Goal: Transaction & Acquisition: Subscribe to service/newsletter

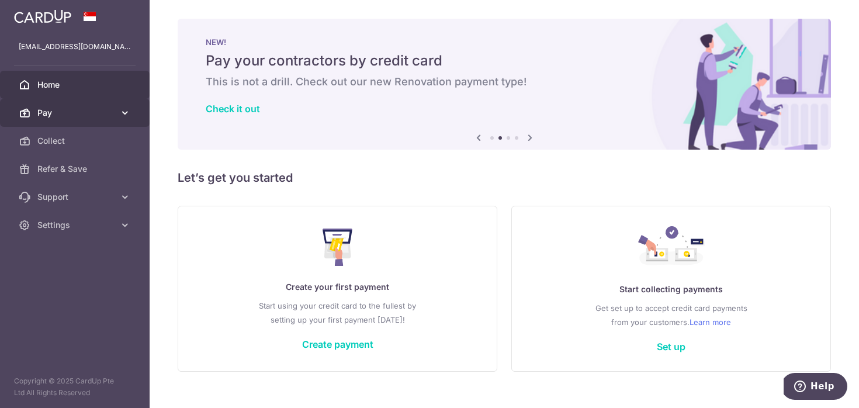
click at [125, 111] on icon at bounding box center [125, 113] width 12 height 12
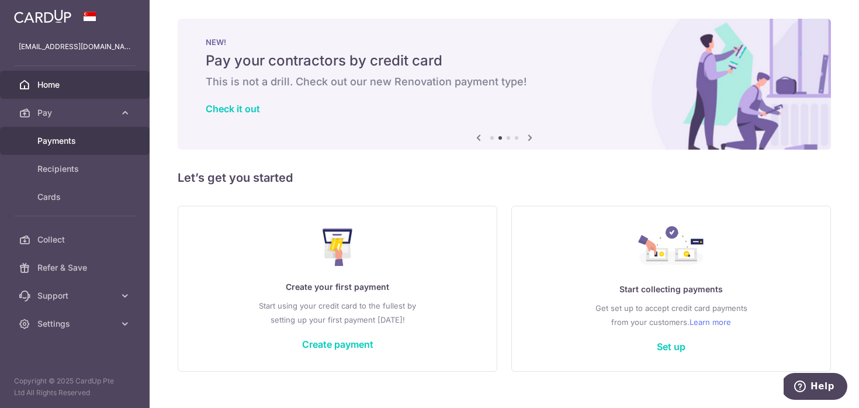
click at [84, 137] on span "Payments" at bounding box center [75, 141] width 77 height 12
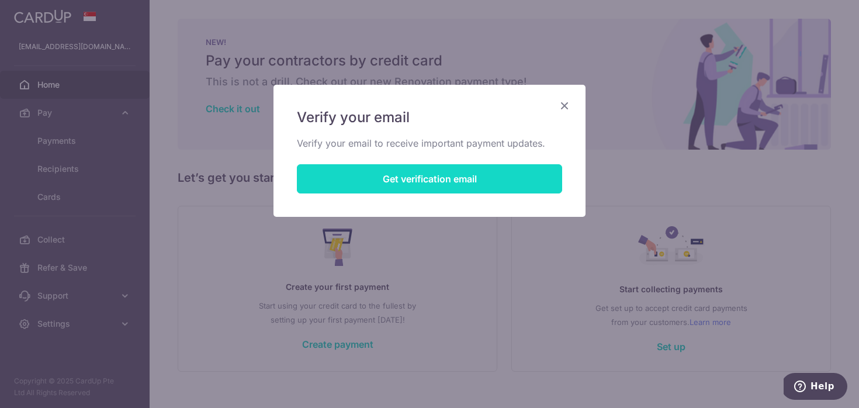
click at [399, 184] on button "Get verification email" at bounding box center [429, 178] width 265 height 29
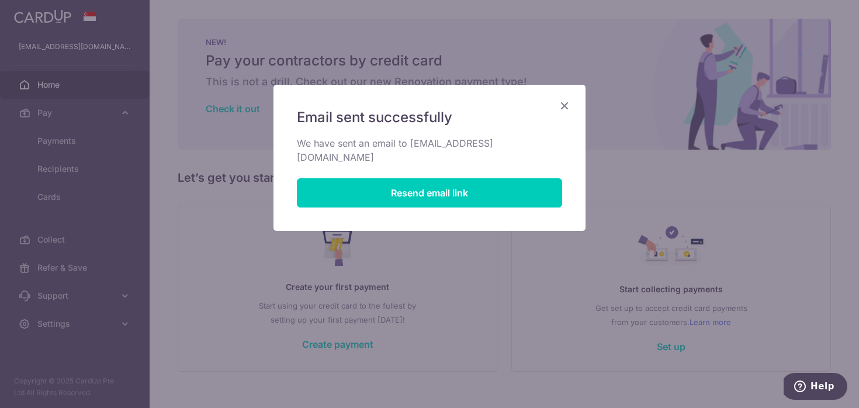
click at [566, 108] on icon "Close" at bounding box center [565, 105] width 14 height 15
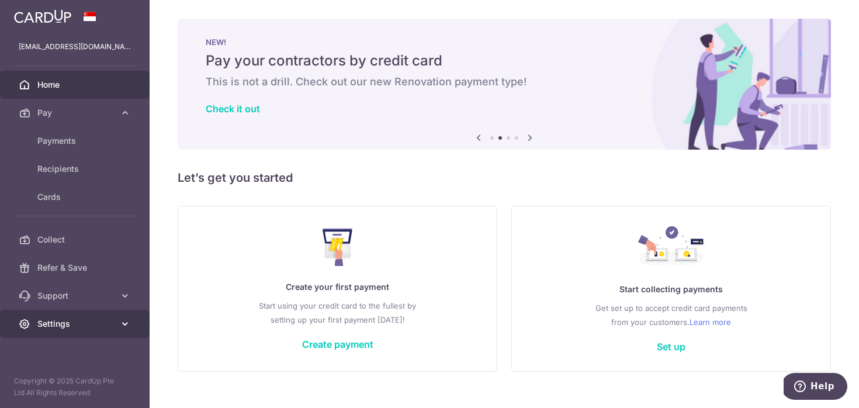
click at [71, 320] on span "Settings" at bounding box center [75, 324] width 77 height 12
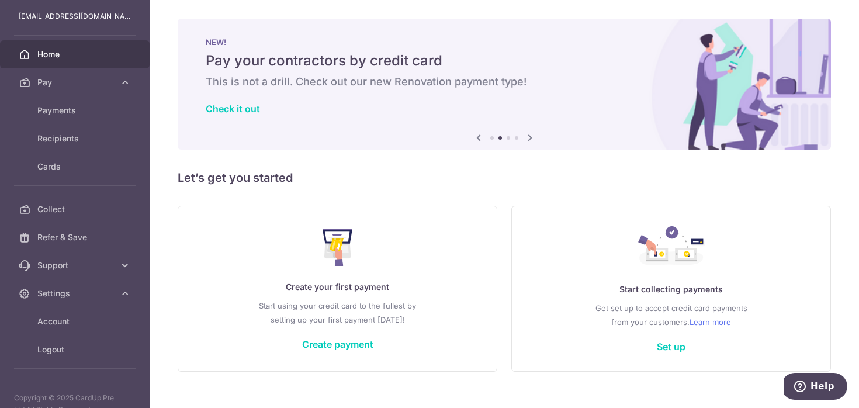
scroll to position [34, 0]
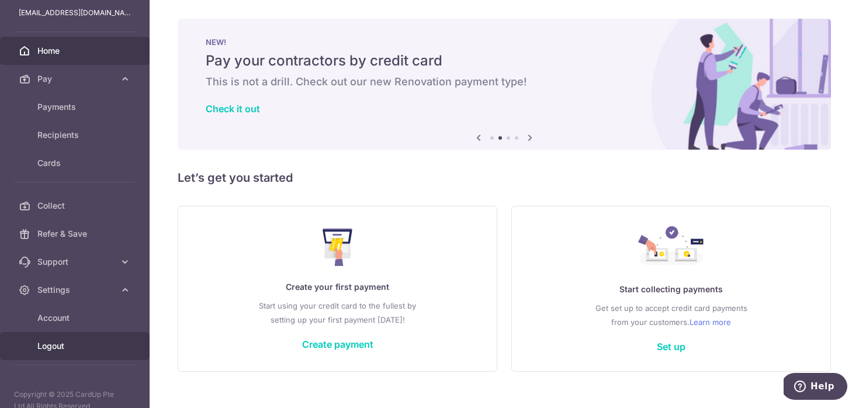
click at [53, 344] on span "Logout" at bounding box center [75, 346] width 77 height 12
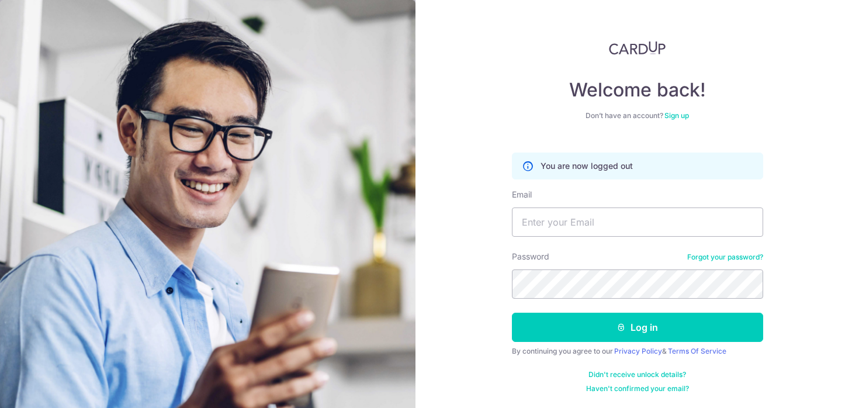
click at [683, 109] on div "Welcome back! Don’t have an account? Sign up You are now logged out Email Passw…" at bounding box center [637, 217] width 251 height 352
click at [667, 117] on link "Sign up" at bounding box center [677, 115] width 25 height 9
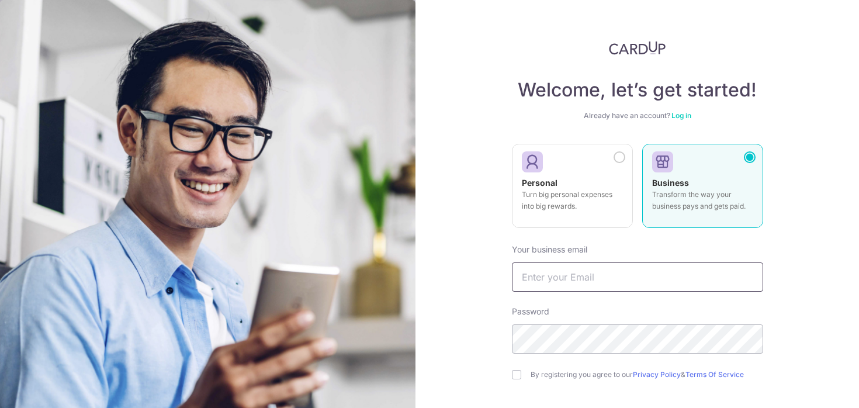
click at [597, 271] on input "text" at bounding box center [637, 276] width 251 height 29
type input "jaecchee@gmai"
click at [525, 378] on div "By registering you agree to our Privacy Policy & Terms Of Service" at bounding box center [637, 375] width 251 height 14
click at [516, 378] on input "checkbox" at bounding box center [516, 374] width 9 height 9
checkbox input "true"
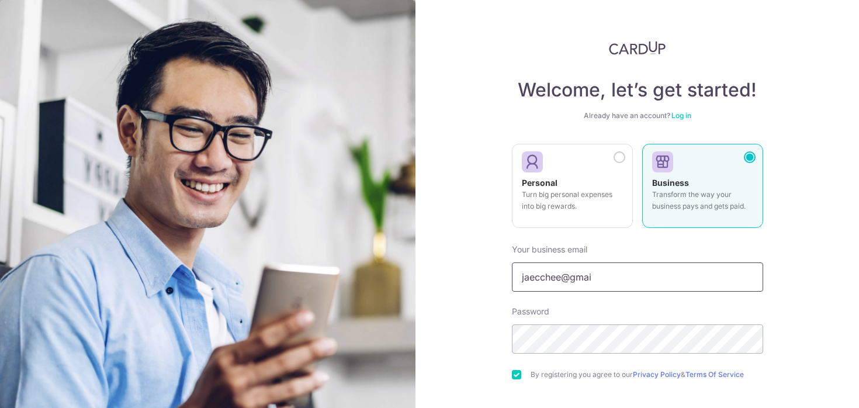
click at [635, 282] on input "jaecchee@gmai" at bounding box center [637, 276] width 251 height 29
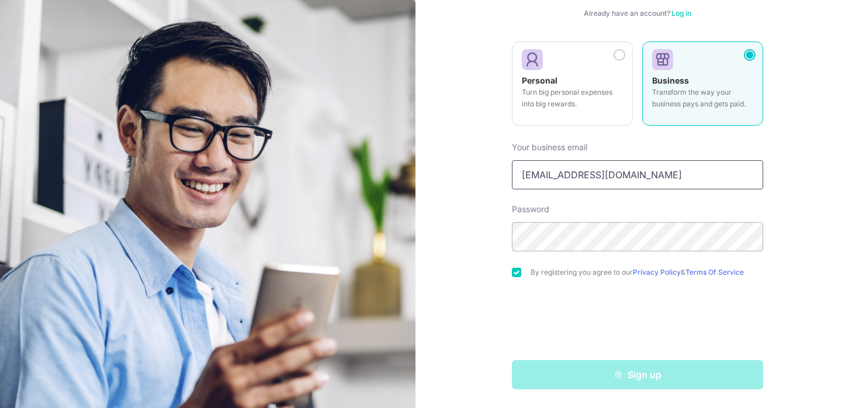
type input "[EMAIL_ADDRESS][DOMAIN_NAME]"
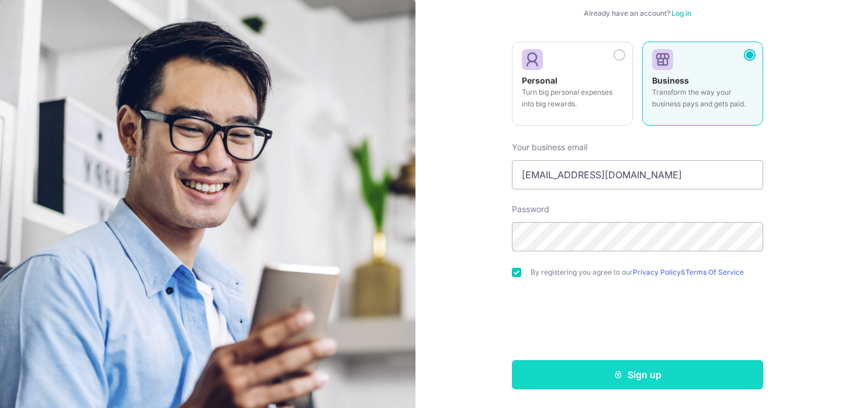
click at [597, 381] on button "Sign up" at bounding box center [637, 374] width 251 height 29
